Goal: Task Accomplishment & Management: Manage account settings

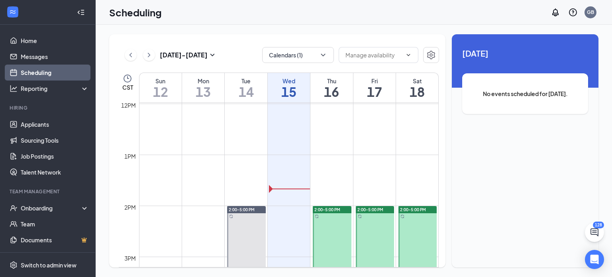
scroll to position [611, 0]
click at [56, 121] on link "Applicants" at bounding box center [55, 124] width 68 height 16
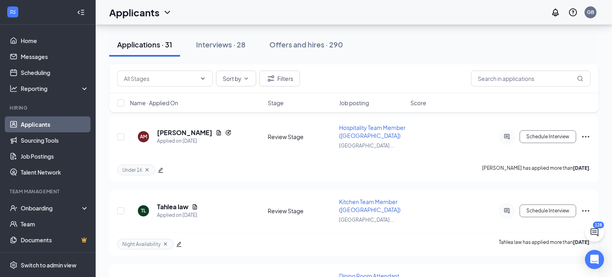
scroll to position [274, 0]
click at [358, 212] on span "Kitchen Team Member ([GEOGRAPHIC_DATA])" at bounding box center [369, 204] width 61 height 15
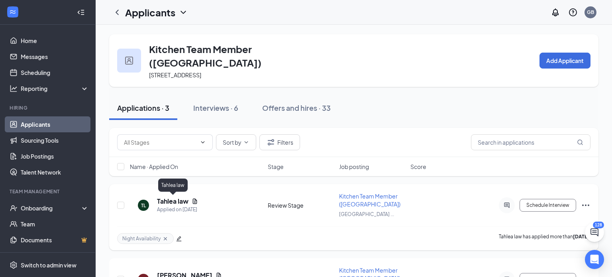
click at [182, 199] on h5 "Tahlea law" at bounding box center [172, 201] width 31 height 9
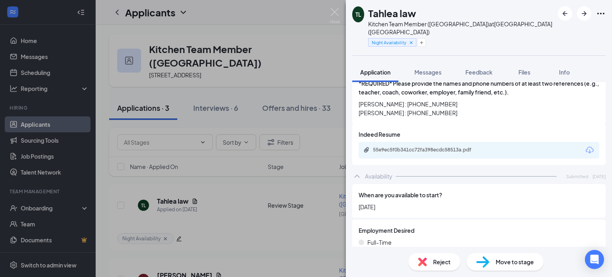
scroll to position [1024, 0]
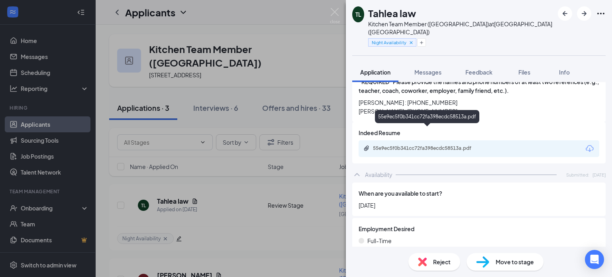
click at [453, 145] on div "55e9ec5f0b341cc72fa398ecdc58513a.pdf" at bounding box center [428, 148] width 111 height 6
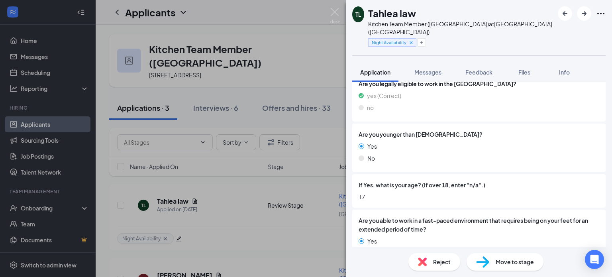
scroll to position [0, 0]
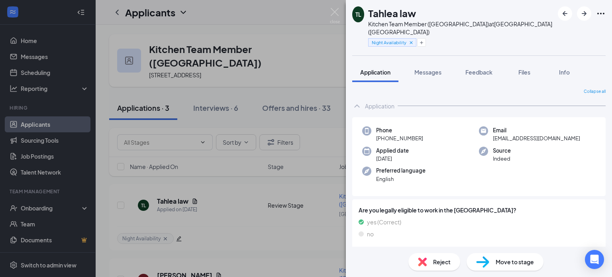
click at [263, 210] on div "TL Tahlea law Kitchen Team Member ([GEOGRAPHIC_DATA]) at [GEOGRAPHIC_DATA] ([GE…" at bounding box center [306, 138] width 612 height 277
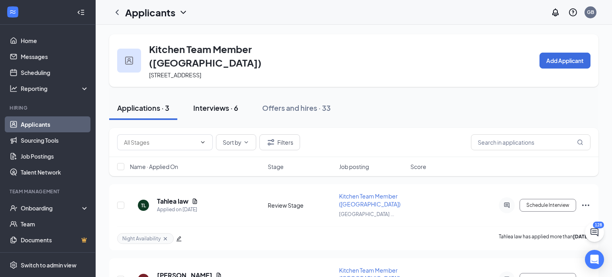
click at [211, 105] on div "Interviews · 6" at bounding box center [215, 108] width 45 height 10
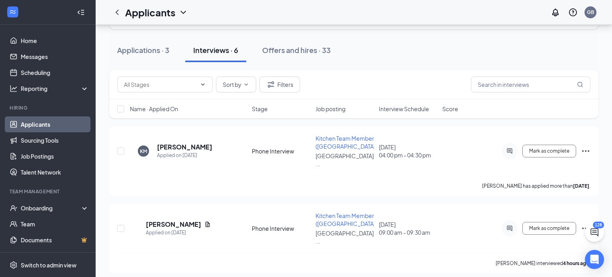
scroll to position [63, 0]
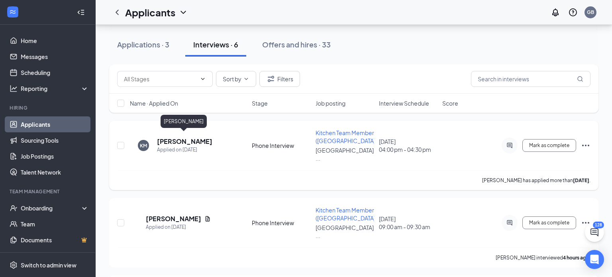
click at [193, 139] on h5 "[PERSON_NAME]" at bounding box center [184, 141] width 55 height 9
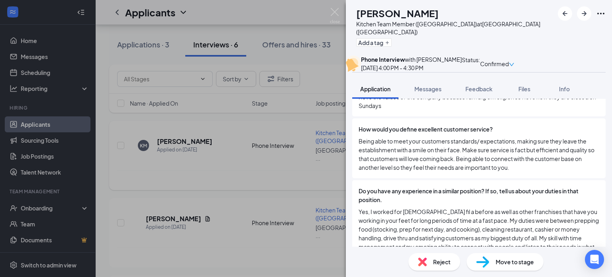
scroll to position [911, 0]
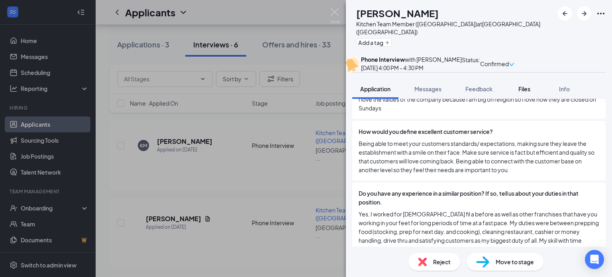
click at [527, 92] on span "Files" at bounding box center [524, 88] width 12 height 7
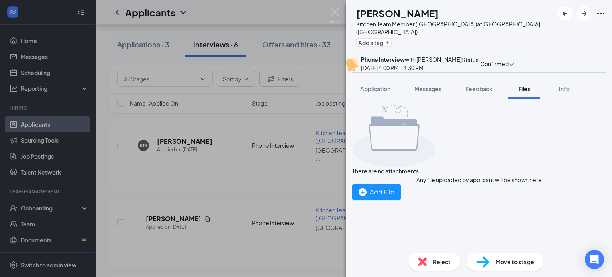
click at [526, 92] on span "Files" at bounding box center [524, 88] width 12 height 7
click at [495, 99] on button "Feedback" at bounding box center [478, 89] width 43 height 20
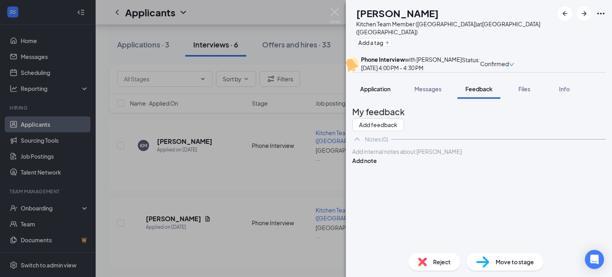
click at [367, 92] on span "Application" at bounding box center [375, 88] width 30 height 7
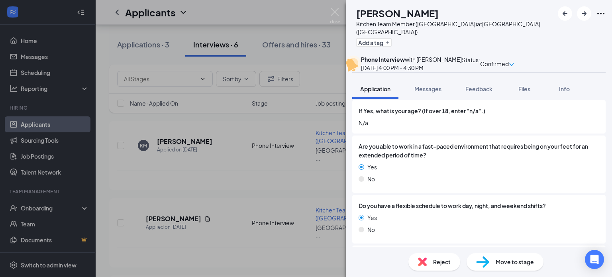
scroll to position [221, 0]
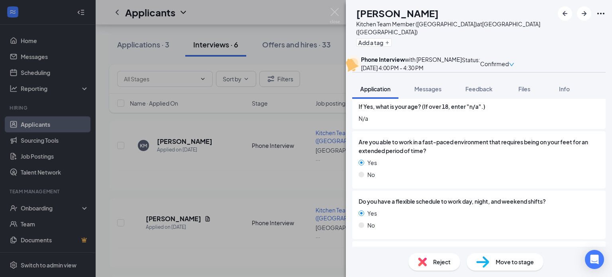
click at [167, 241] on div "KM [PERSON_NAME] [PERSON_NAME] Kitchen Team Member ([GEOGRAPHIC_DATA]) at [GEOG…" at bounding box center [306, 138] width 612 height 277
